Goal: Navigation & Orientation: Find specific page/section

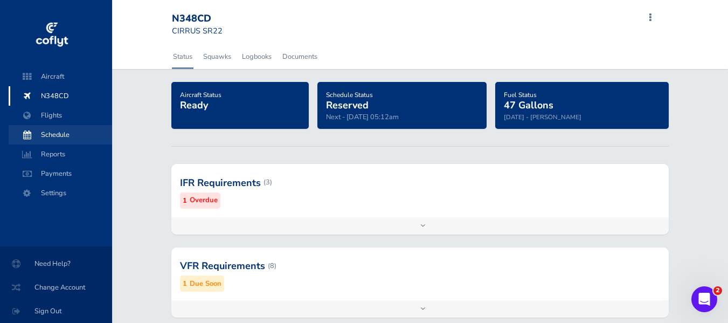
click at [54, 130] on span "Schedule" at bounding box center [60, 134] width 82 height 19
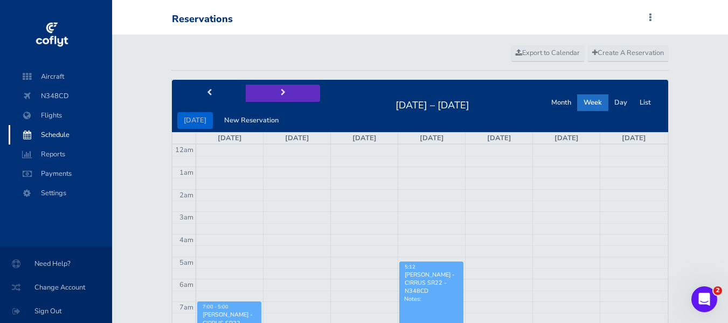
click at [287, 93] on button "next" at bounding box center [283, 93] width 74 height 17
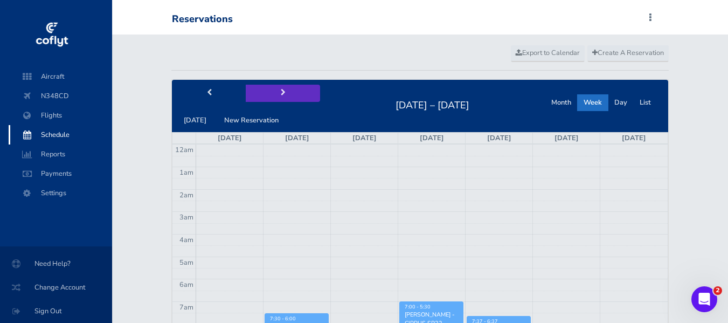
click at [296, 92] on button "next" at bounding box center [283, 93] width 74 height 17
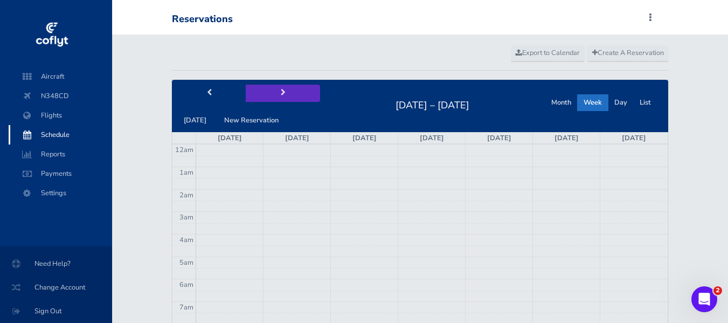
click at [270, 92] on button "next" at bounding box center [283, 93] width 74 height 17
click at [281, 91] on span "next" at bounding box center [283, 92] width 5 height 7
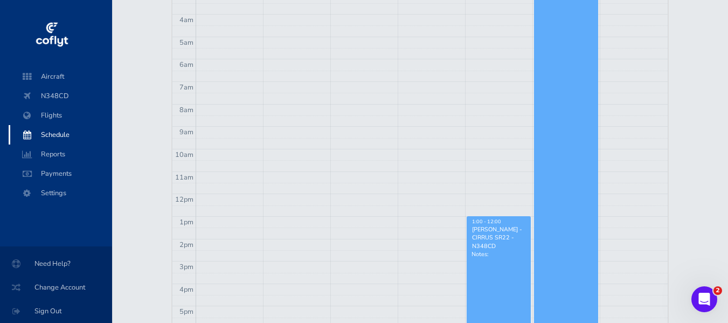
scroll to position [75, 0]
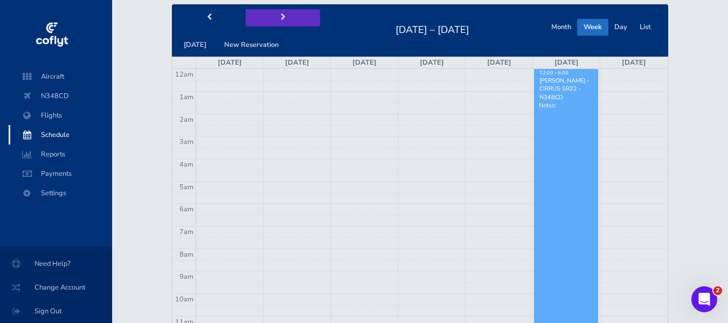
click at [295, 20] on button "next" at bounding box center [283, 17] width 74 height 17
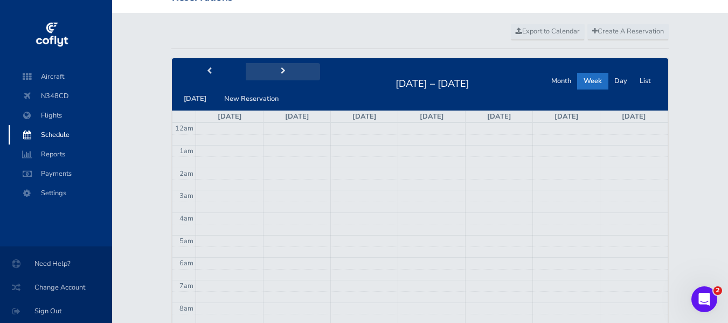
scroll to position [0, 0]
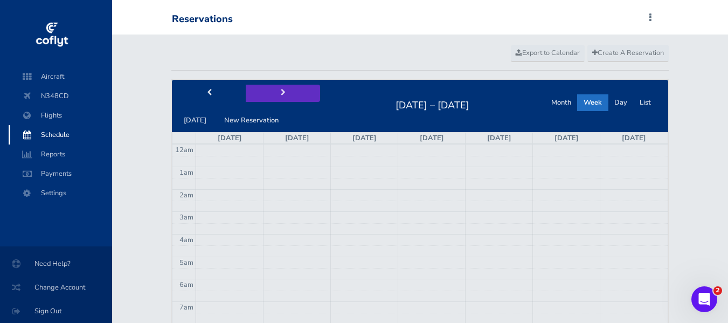
click at [292, 94] on button "next" at bounding box center [283, 93] width 74 height 17
click at [302, 91] on button "next" at bounding box center [283, 93] width 74 height 17
click at [302, 86] on button "next" at bounding box center [283, 93] width 74 height 17
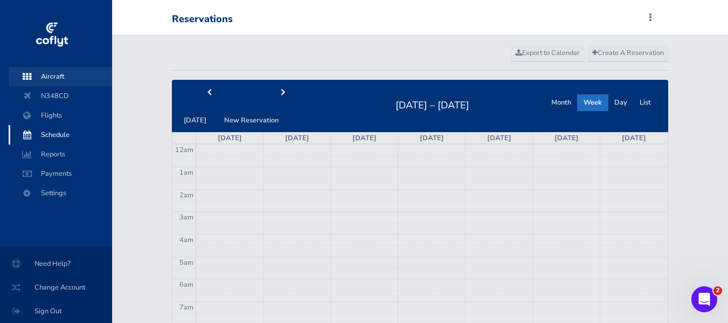
click at [63, 73] on span "Aircraft" at bounding box center [60, 76] width 82 height 19
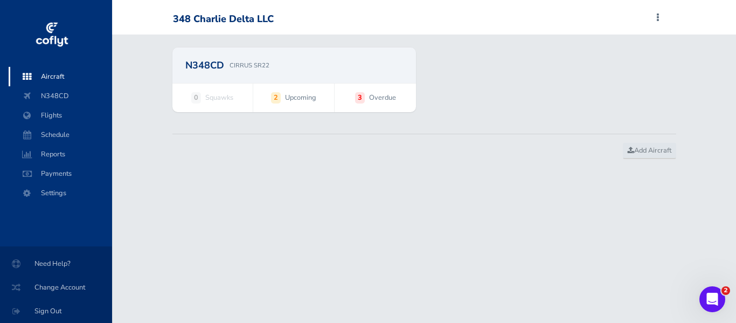
click at [379, 98] on span "Overdue" at bounding box center [382, 97] width 27 height 11
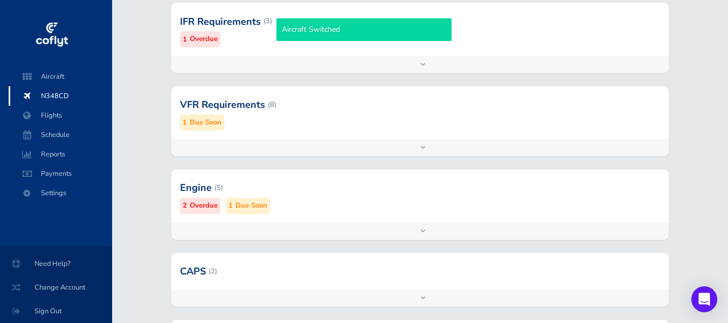
scroll to position [162, 0]
click at [190, 204] on small "Overdue" at bounding box center [204, 204] width 28 height 11
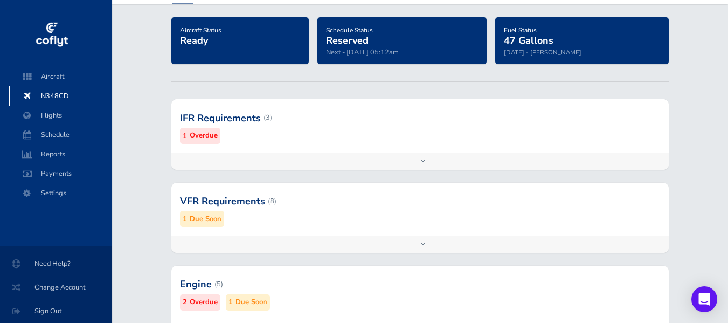
scroll to position [0, 0]
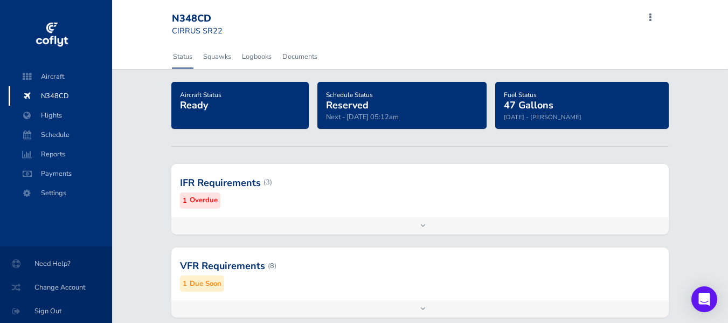
click at [50, 309] on span "Sign Out" at bounding box center [56, 310] width 86 height 19
